Goal: Browse casually: Explore the website without a specific task or goal

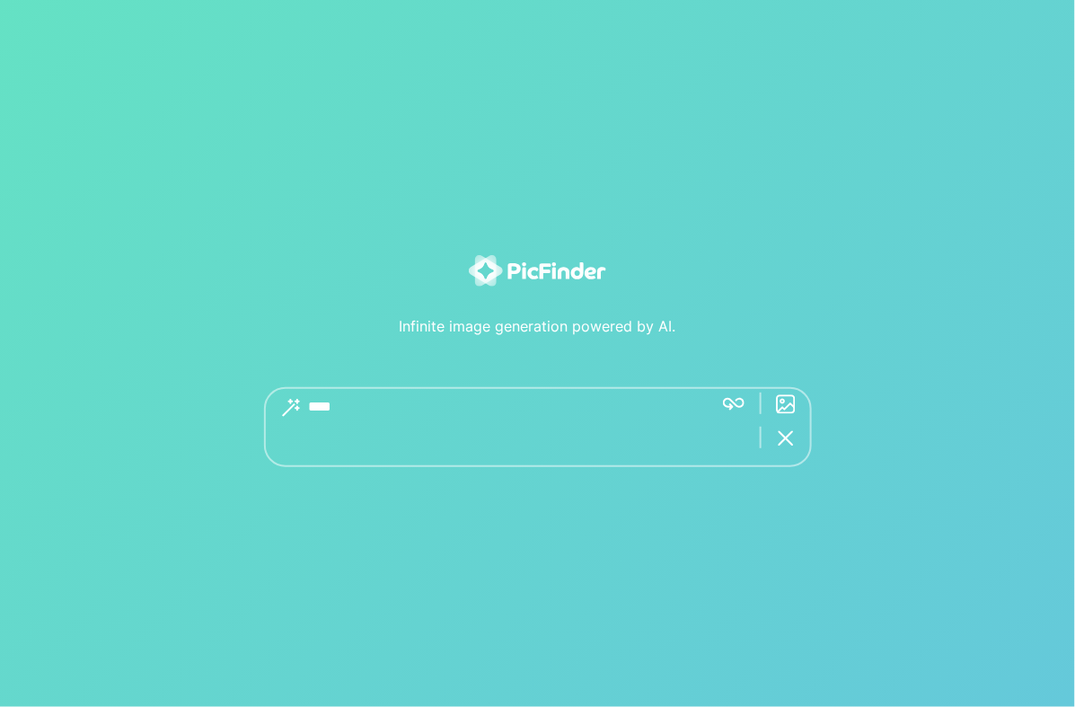
type textarea "****"
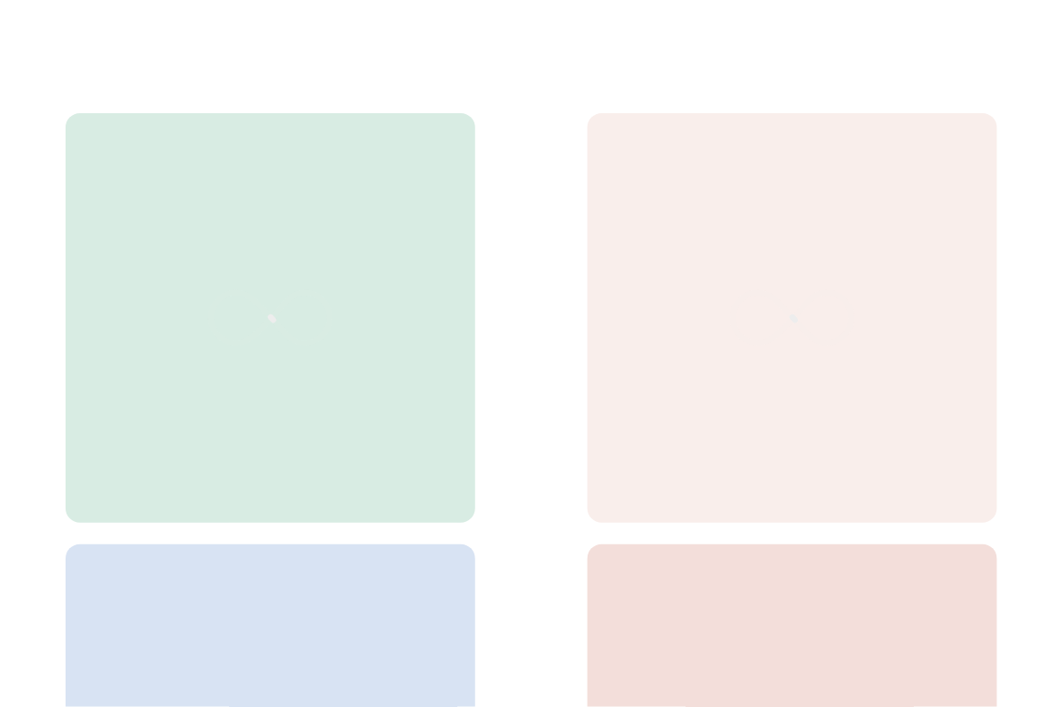
scroll to position [779, 0]
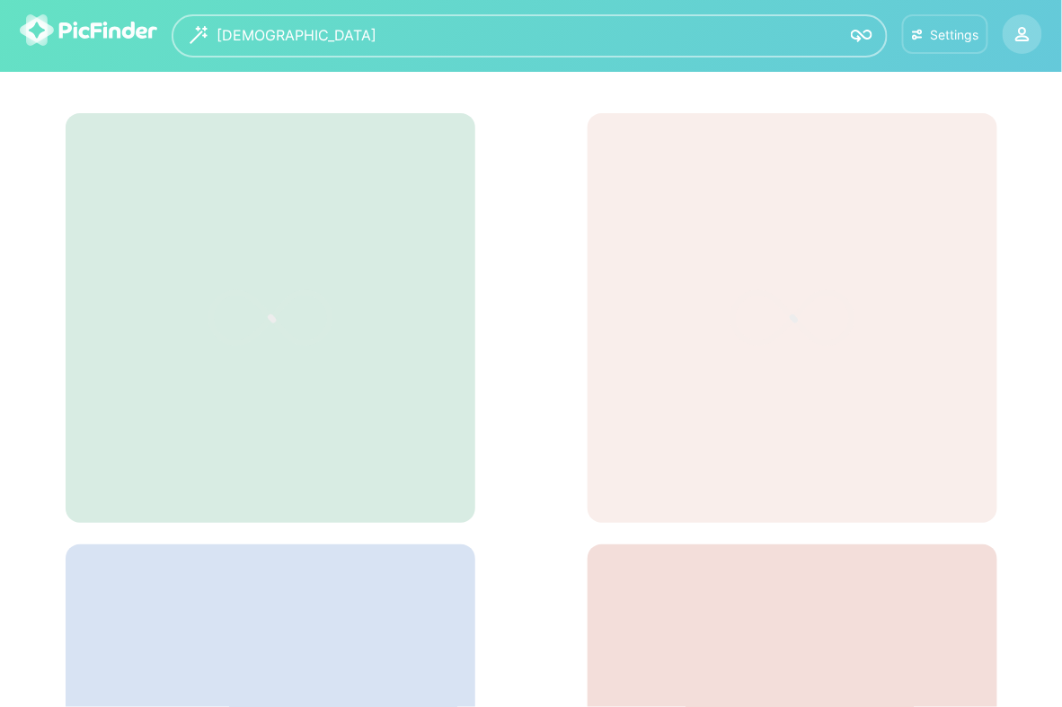
click at [948, 29] on div "Settings" at bounding box center [954, 34] width 49 height 15
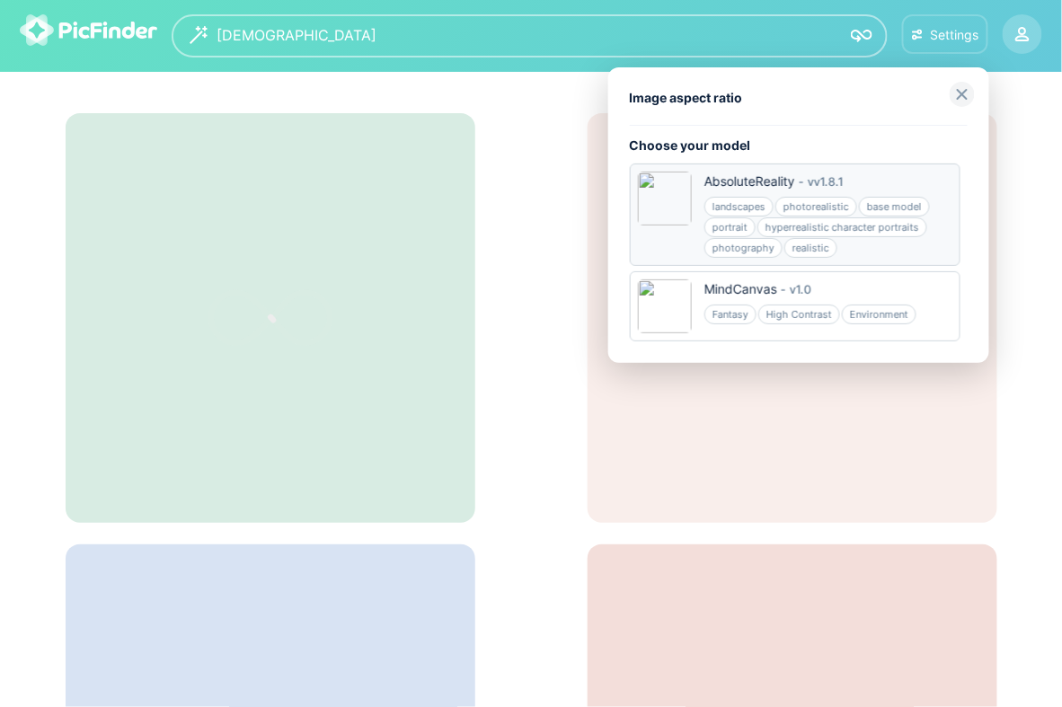
click at [927, 237] on div "hyperrealistic character portraits" at bounding box center [842, 227] width 170 height 20
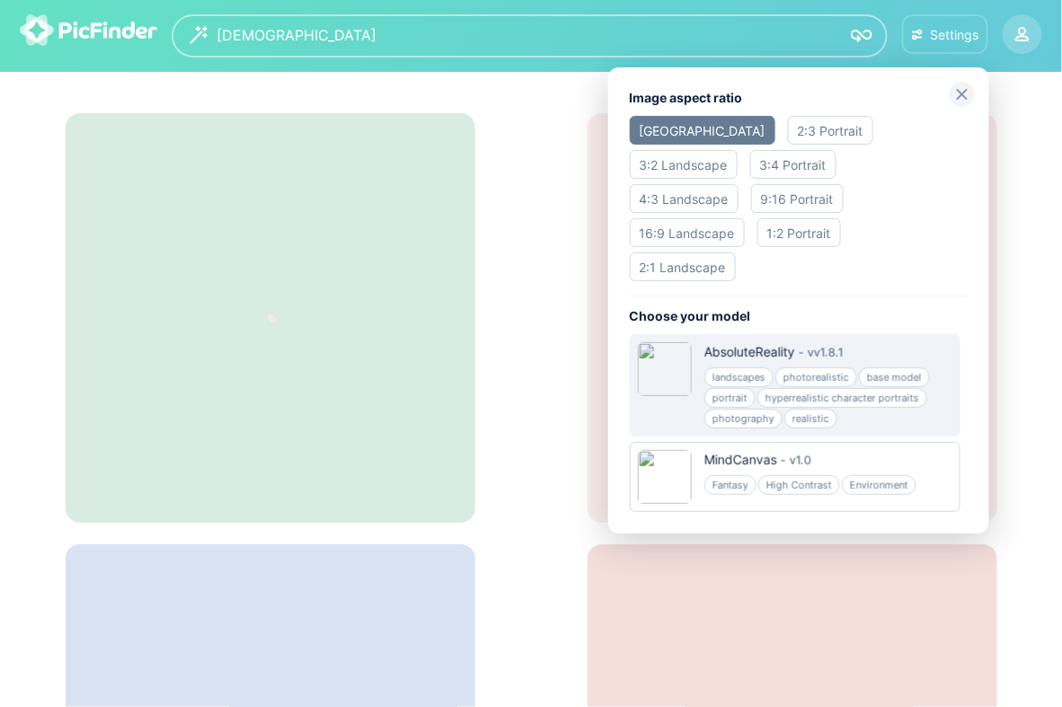
click at [1002, 235] on div at bounding box center [531, 353] width 1062 height 707
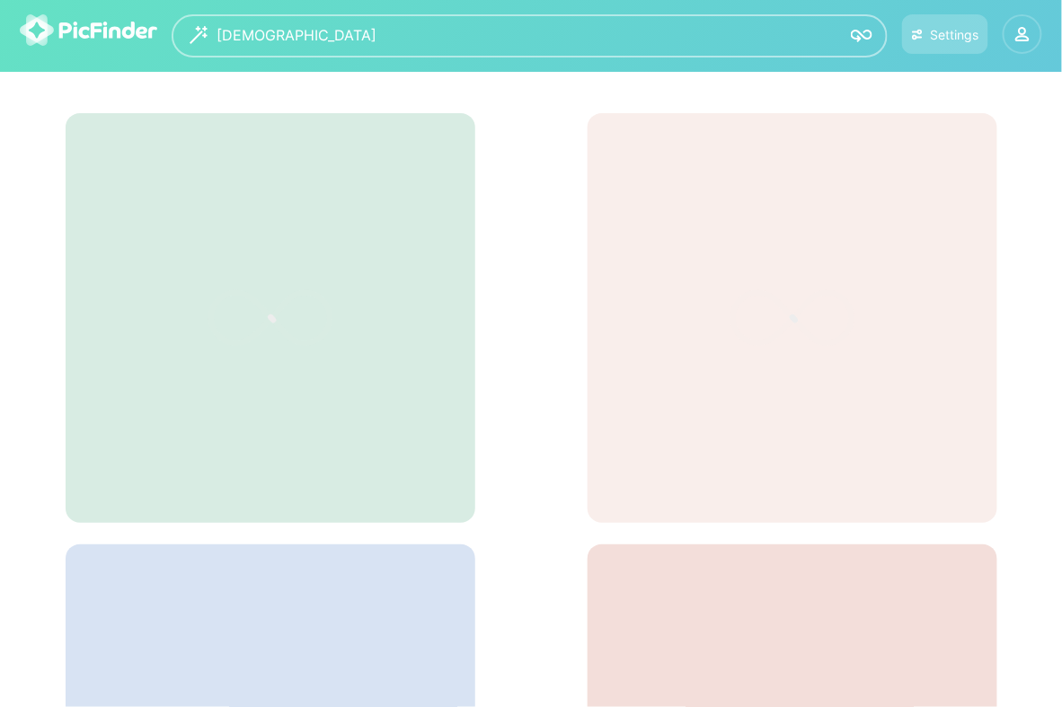
click at [1013, 31] on div at bounding box center [1022, 34] width 36 height 36
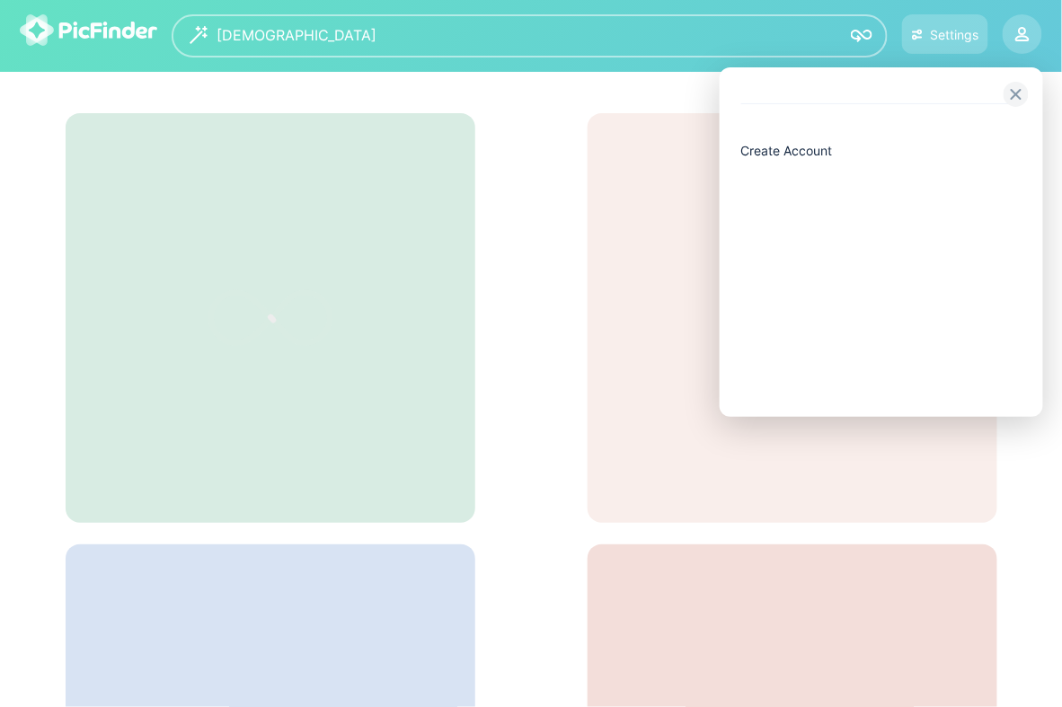
click at [1017, 94] on img at bounding box center [1016, 94] width 25 height 25
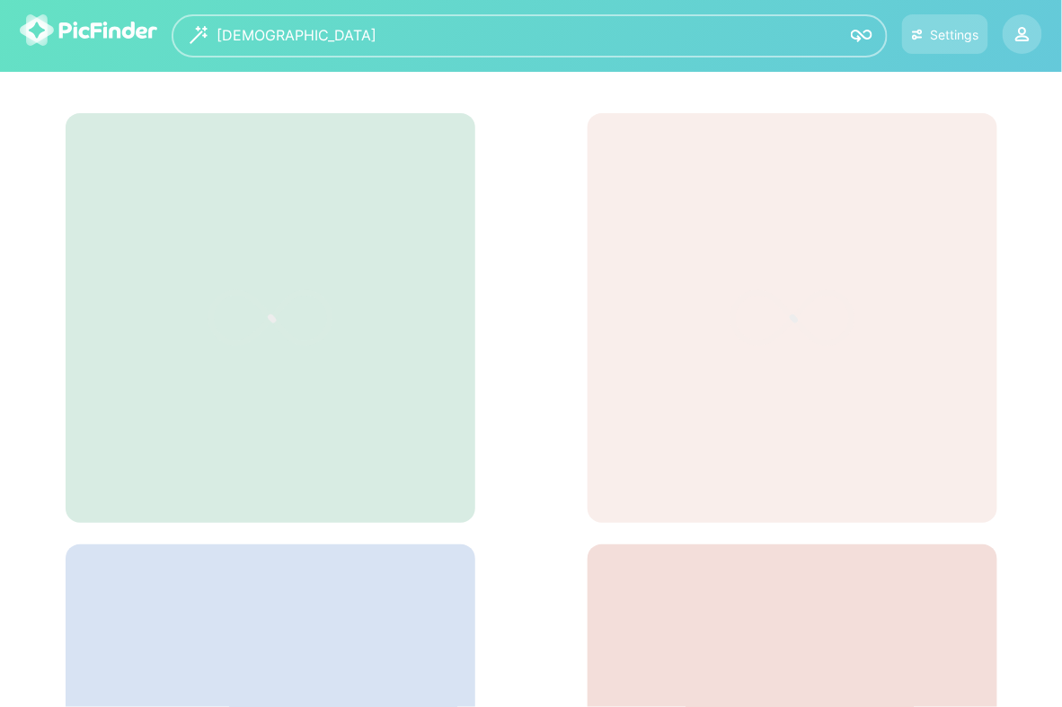
click at [134, 33] on img at bounding box center [88, 29] width 137 height 31
